Goal: Task Accomplishment & Management: Use online tool/utility

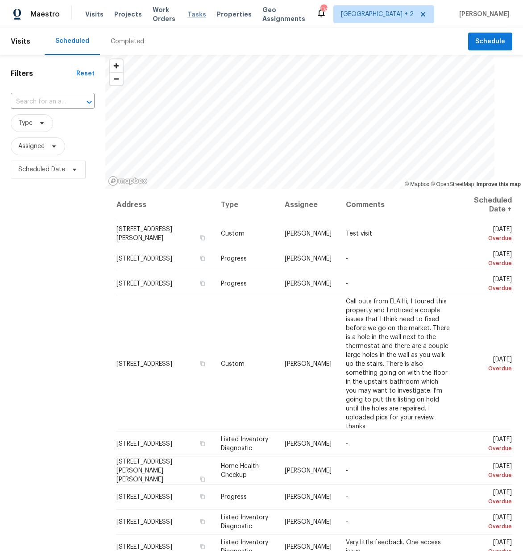
click at [197, 15] on span "Tasks" at bounding box center [197, 14] width 19 height 6
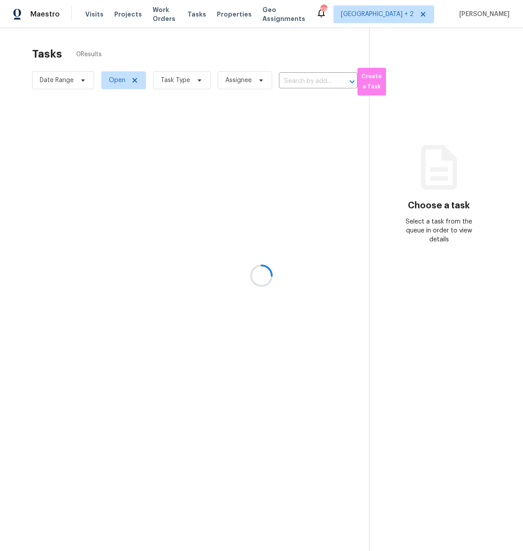
click at [109, 85] on div at bounding box center [261, 275] width 523 height 551
click at [117, 82] on div at bounding box center [261, 275] width 523 height 551
click at [167, 85] on div at bounding box center [261, 275] width 523 height 551
click at [187, 74] on div at bounding box center [261, 275] width 523 height 551
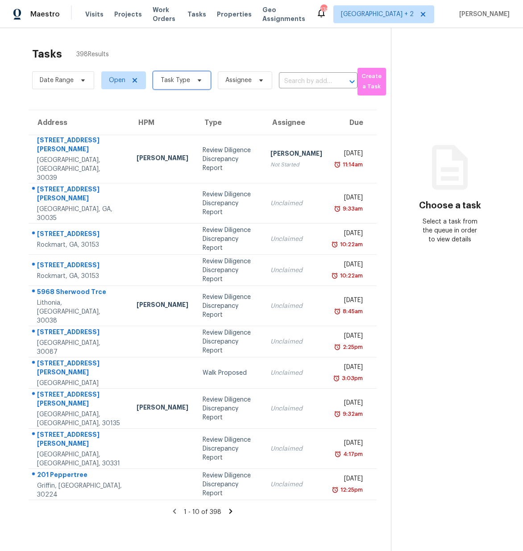
click at [188, 83] on span "Task Type" at bounding box center [175, 80] width 29 height 9
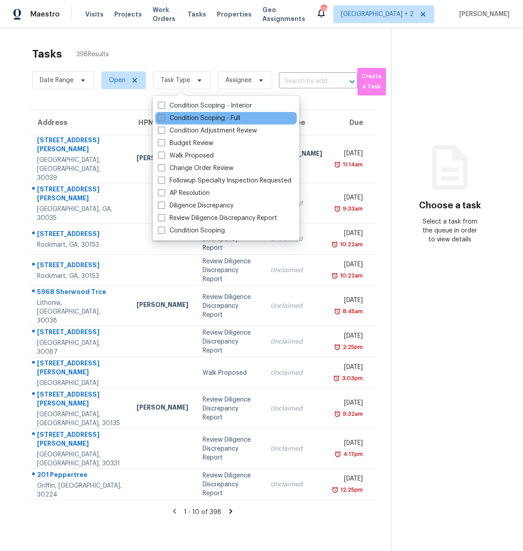
click at [237, 119] on label "Condition Scoping - Full" at bounding box center [199, 118] width 82 height 9
click at [164, 119] on input "Condition Scoping - Full" at bounding box center [161, 117] width 6 height 6
checkbox input "true"
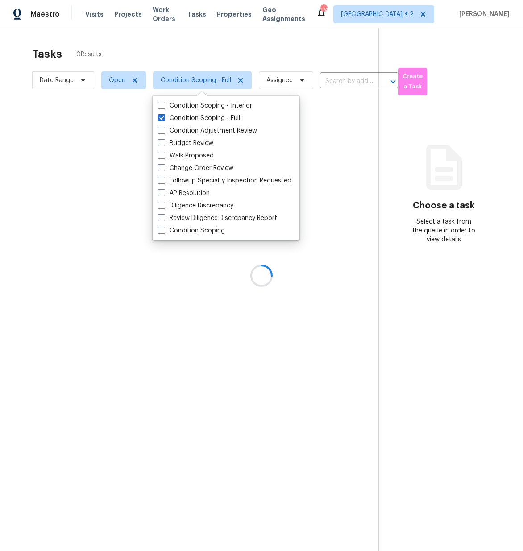
click at [113, 99] on div at bounding box center [261, 275] width 523 height 551
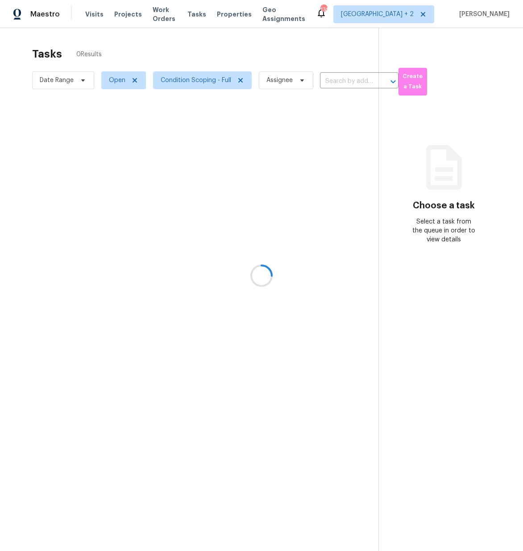
click at [114, 82] on div at bounding box center [261, 275] width 523 height 551
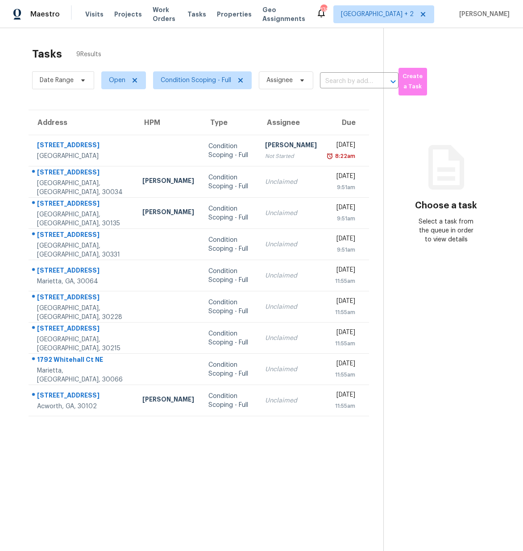
click at [202, 71] on span "Condition Scoping - Full" at bounding box center [199, 80] width 106 height 23
click at [199, 78] on span "Condition Scoping - Full" at bounding box center [196, 80] width 71 height 9
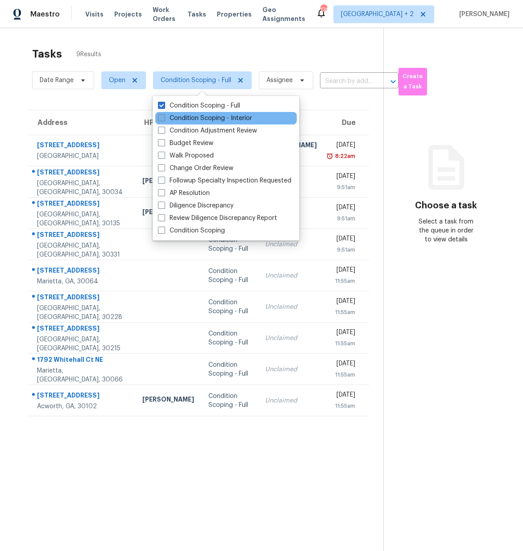
click at [191, 117] on label "Condition Scoping - Interior" at bounding box center [205, 118] width 94 height 9
click at [164, 117] on input "Condition Scoping - Interior" at bounding box center [161, 117] width 6 height 6
checkbox input "true"
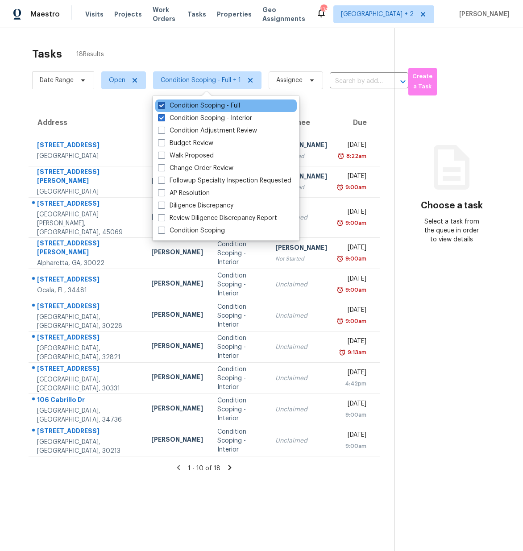
click at [161, 105] on span at bounding box center [161, 105] width 7 height 7
click at [161, 105] on input "Condition Scoping - Full" at bounding box center [161, 104] width 6 height 6
checkbox input "false"
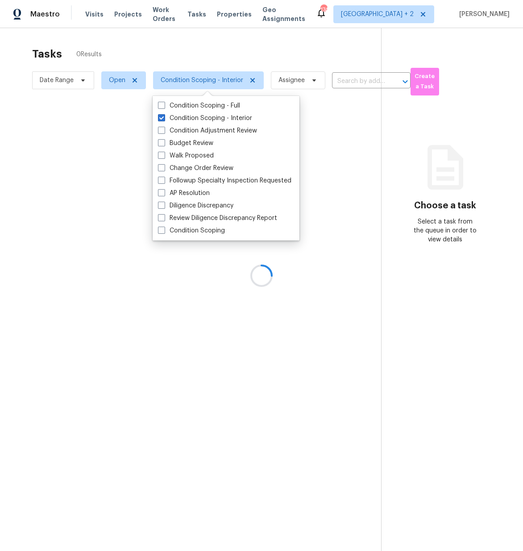
click at [191, 43] on div at bounding box center [261, 275] width 523 height 551
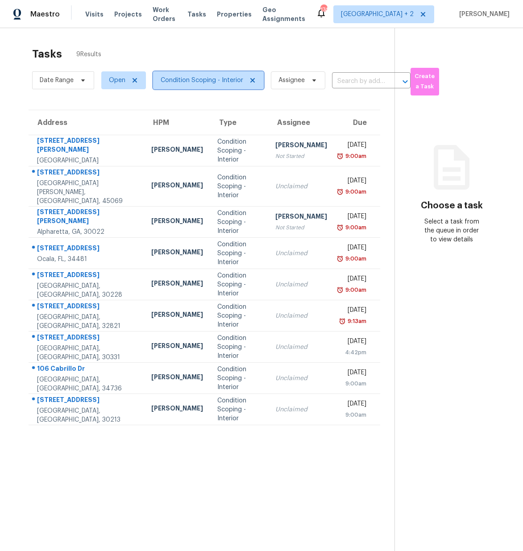
click at [177, 77] on span "Condition Scoping - Interior" at bounding box center [202, 80] width 83 height 9
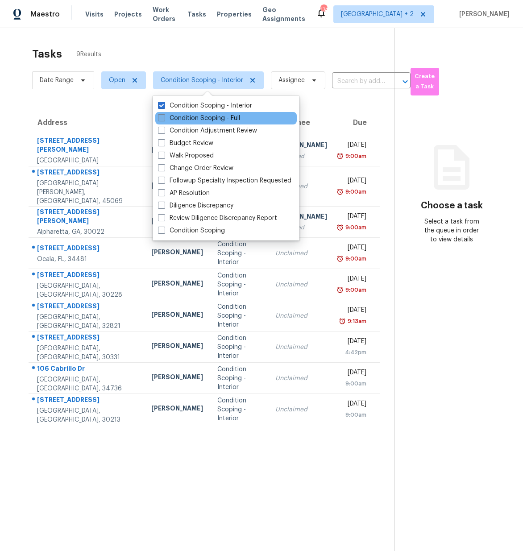
click at [159, 117] on span at bounding box center [161, 117] width 7 height 7
click at [159, 117] on input "Condition Scoping - Full" at bounding box center [161, 117] width 6 height 6
checkbox input "true"
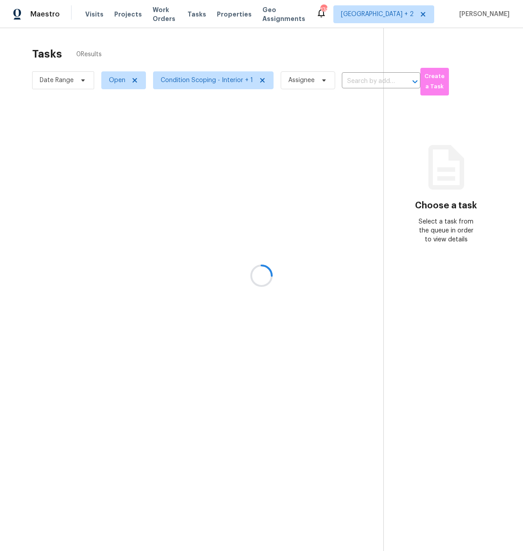
click at [164, 58] on div at bounding box center [261, 275] width 523 height 551
